Goal: Task Accomplishment & Management: Use online tool/utility

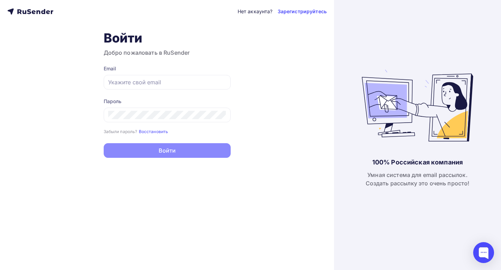
type input "[EMAIL_ADDRESS][DOMAIN_NAME]"
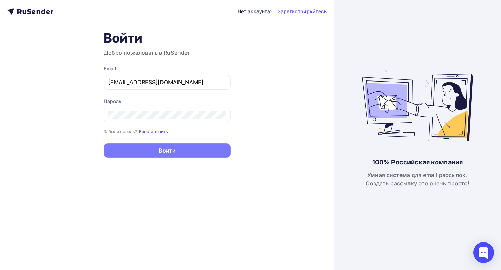
click at [194, 152] on button "Войти" at bounding box center [167, 150] width 127 height 15
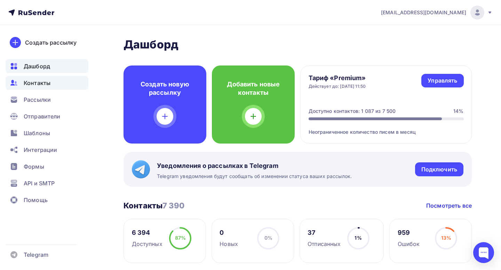
click at [38, 83] on span "Контакты" at bounding box center [37, 83] width 27 height 8
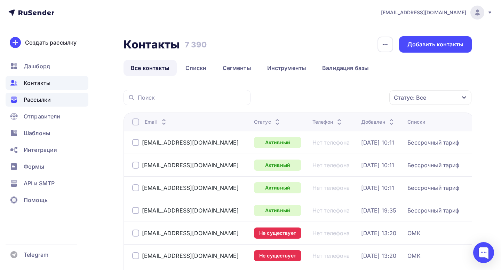
click at [45, 102] on span "Рассылки" at bounding box center [37, 99] width 27 height 8
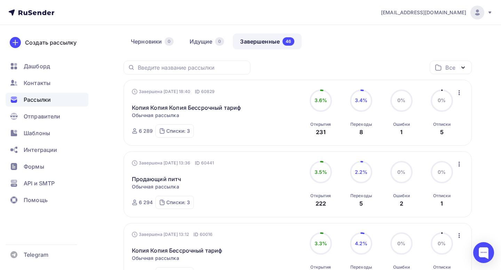
scroll to position [79, 0]
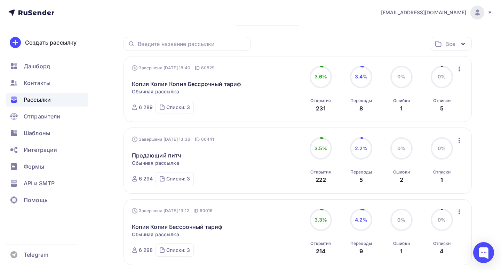
click at [459, 136] on icon "button" at bounding box center [459, 140] width 8 height 8
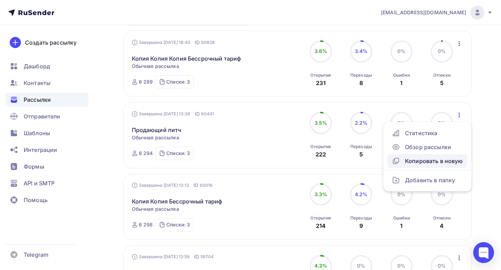
click at [430, 160] on div "Копировать в новую" at bounding box center [427, 161] width 71 height 8
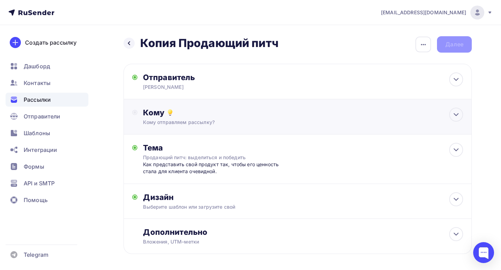
click at [239, 115] on div "Кому" at bounding box center [303, 113] width 320 height 10
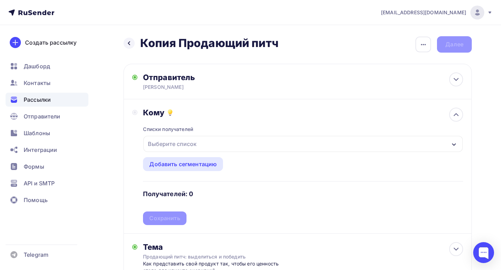
click at [209, 146] on div "Выберите список" at bounding box center [303, 144] width 320 height 16
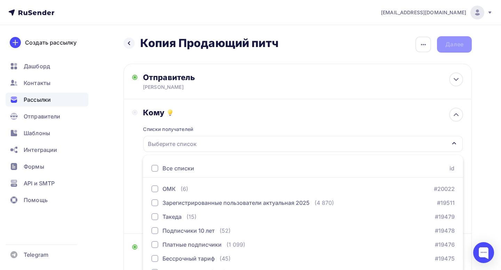
scroll to position [39, 0]
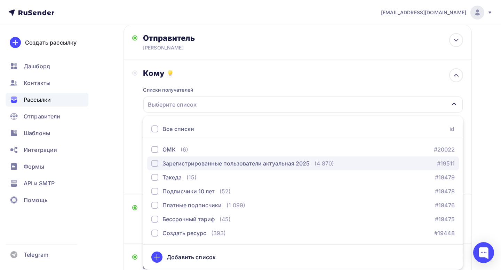
click at [204, 159] on button "Зарегистрированные пользователи актуальная 2025 (4 870) #19511" at bounding box center [303, 163] width 312 height 14
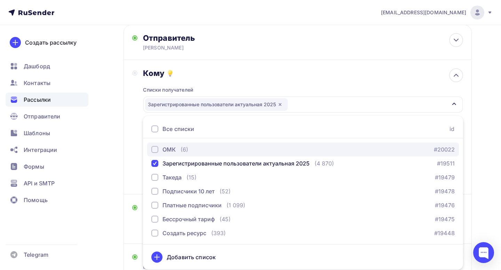
click at [199, 152] on div "ОМК (6) #20022" at bounding box center [303, 149] width 304 height 8
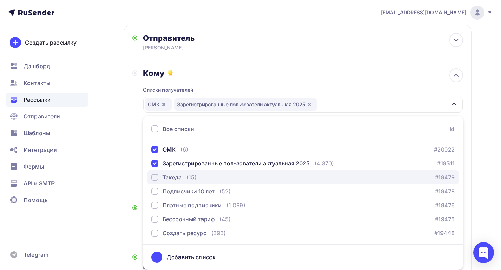
click at [197, 176] on div "Такеда (15) #19479" at bounding box center [303, 177] width 304 height 8
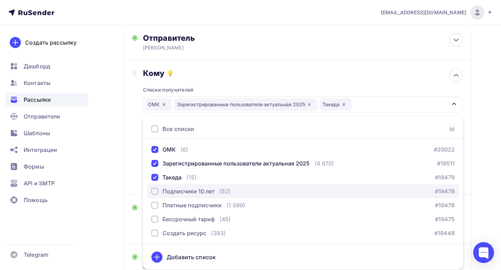
click at [199, 189] on div "Подписчики 10 лет" at bounding box center [189, 191] width 52 height 8
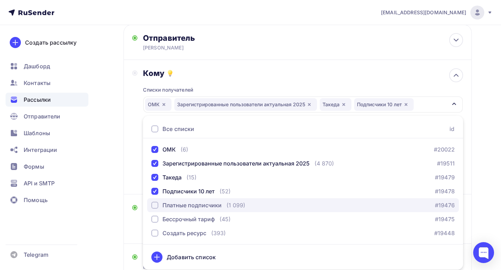
click at [201, 204] on div "Платные подписчики" at bounding box center [192, 205] width 59 height 8
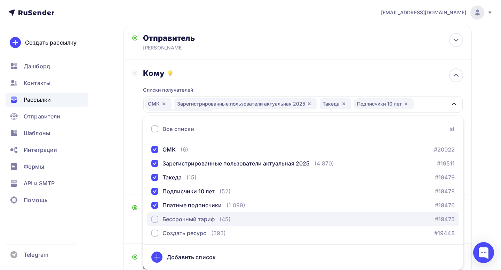
click at [202, 216] on div "Бессрочный тариф" at bounding box center [189, 219] width 52 height 8
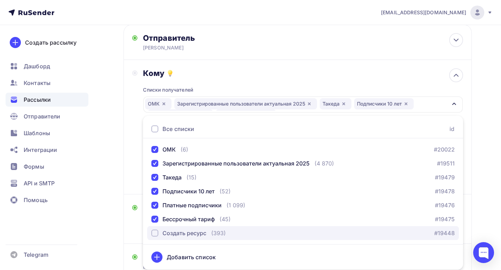
click at [202, 230] on div "Создать ресурс" at bounding box center [185, 233] width 44 height 8
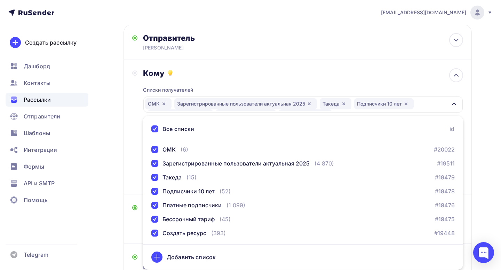
click at [136, 172] on div "Кому Списки получателей ОМК Зарегистрированные пользователи актуальная 2025 Так…" at bounding box center [297, 126] width 331 height 117
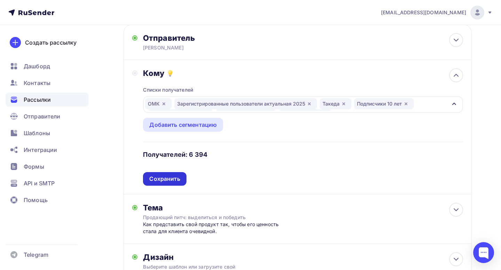
click at [165, 179] on div "Сохранить" at bounding box center [164, 179] width 31 height 8
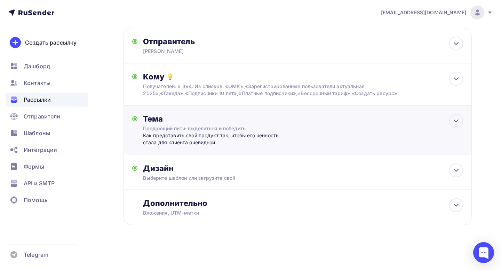
scroll to position [0, 0]
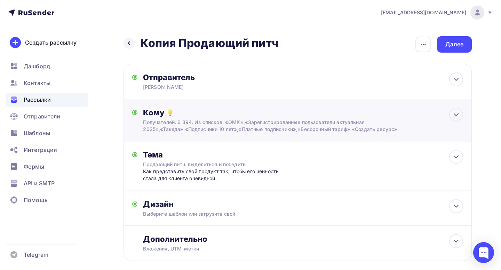
click at [199, 101] on div "Кому Получателей: 6 394. Из списков: «ОМК»,«Зарегистрированные пользователи акт…" at bounding box center [298, 120] width 349 height 42
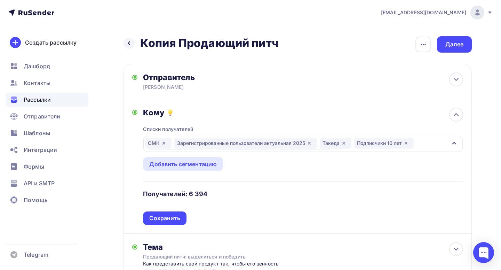
click at [207, 112] on div "Кому" at bounding box center [303, 113] width 320 height 10
click at [165, 220] on div "Сохранить" at bounding box center [164, 218] width 31 height 8
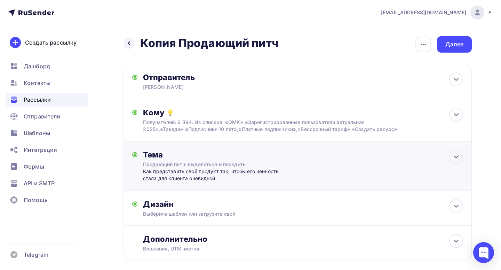
click at [220, 166] on div "Продающий питч: выделиться и победить" at bounding box center [205, 164] width 124 height 7
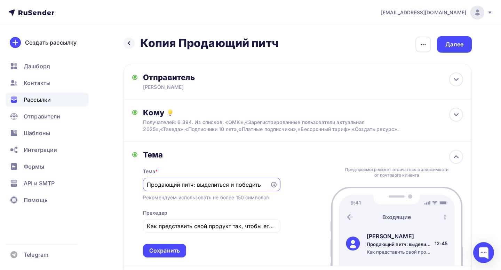
click at [202, 184] on input "Продающий питч: выделиться и победить" at bounding box center [206, 184] width 119 height 8
paste input "озг в покое"
type input "Мозг в покое"
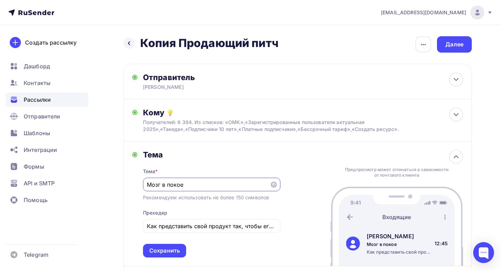
click at [230, 161] on div "Тема * Мозг в покое Рекомендуем использовать не более 150 символов Прехедер Как…" at bounding box center [212, 208] width 138 height 98
click at [192, 227] on input "Как представить свой продукт так, чтобы его ценность стала для клиента очевидно…" at bounding box center [212, 226] width 130 height 8
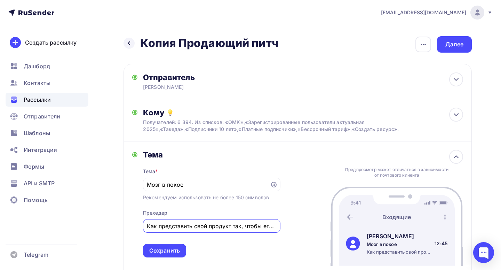
paste input "скусство и наука безделья"
drag, startPoint x: 151, startPoint y: 228, endPoint x: 141, endPoint y: 228, distance: 9.7
click at [141, 228] on div "Тема Тема * Мозг в покое Рекомендуем использовать не более 150 символов Прехеде…" at bounding box center [206, 204] width 148 height 108
type input "Искусство и наука безделья"
click at [158, 253] on div "Сохранить" at bounding box center [164, 251] width 31 height 8
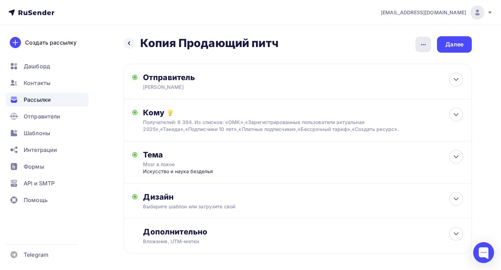
click at [421, 45] on icon "button" at bounding box center [424, 44] width 8 height 8
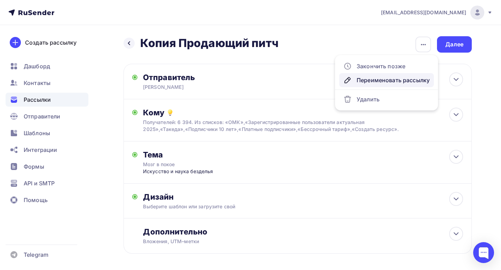
click at [388, 78] on div "Переименовать рассылку" at bounding box center [387, 80] width 86 height 8
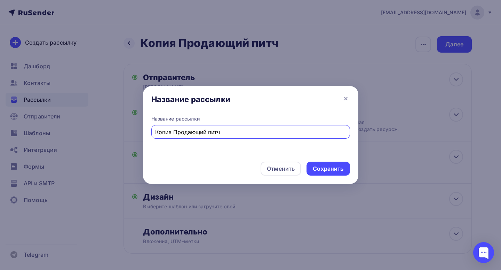
drag, startPoint x: 218, startPoint y: 131, endPoint x: 128, endPoint y: 131, distance: 90.5
click at [128, 131] on div "Название рассылки Название рассылки Копия Продающий питч Отменить Сохранить" at bounding box center [250, 135] width 501 height 270
type input "Мозг в покое"
click at [329, 163] on div "Сохранить" at bounding box center [328, 169] width 43 height 14
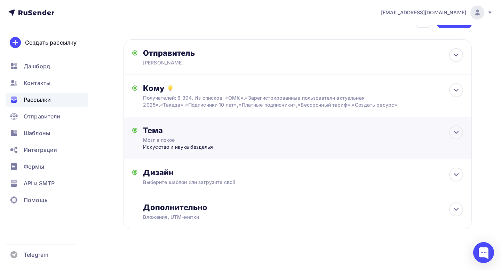
scroll to position [30, 0]
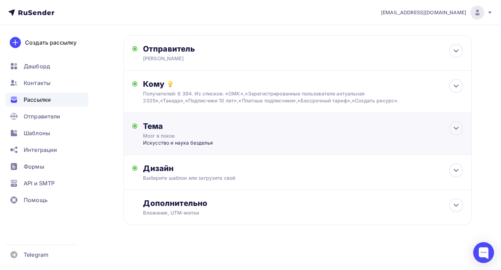
click at [239, 162] on div "Дизайн Выберите шаблон или загрузите свой Размер письма: 122 Kb Заменить шаблон…" at bounding box center [298, 172] width 349 height 35
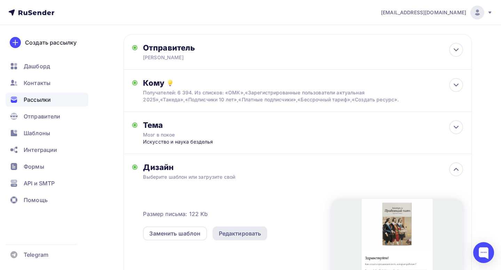
click at [225, 233] on div "Редактировать" at bounding box center [240, 233] width 42 height 8
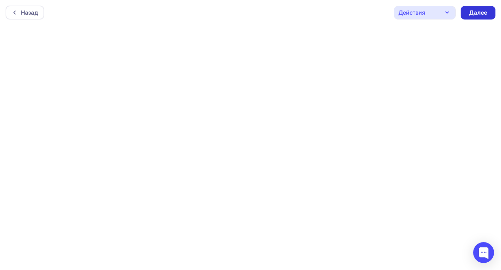
click at [479, 10] on div "Далее" at bounding box center [478, 13] width 18 height 8
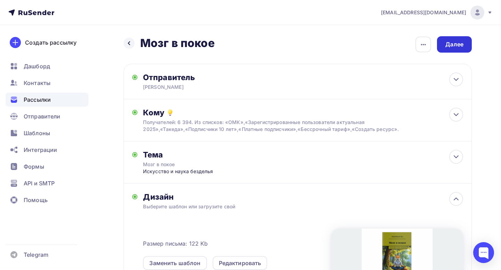
click at [452, 49] on div "Далее" at bounding box center [454, 44] width 35 height 16
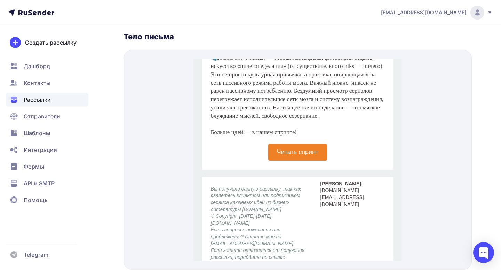
scroll to position [503, 0]
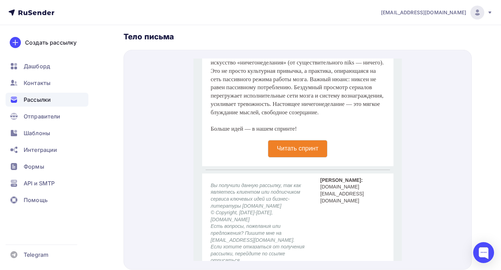
click at [299, 144] on p "Читать спринт" at bounding box center [297, 140] width 41 height 8
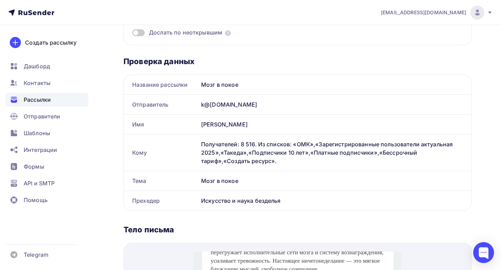
scroll to position [0, 0]
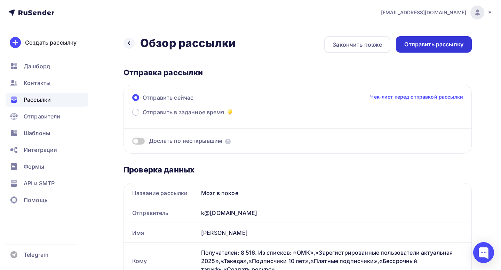
click at [429, 47] on div "Отправить рассылку" at bounding box center [434, 44] width 59 height 8
